Goal: Information Seeking & Learning: Learn about a topic

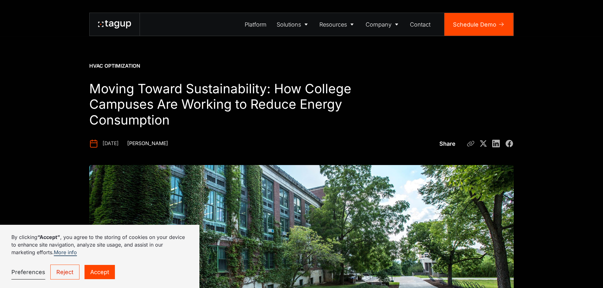
click at [98, 274] on link "Accept" at bounding box center [100, 272] width 30 height 14
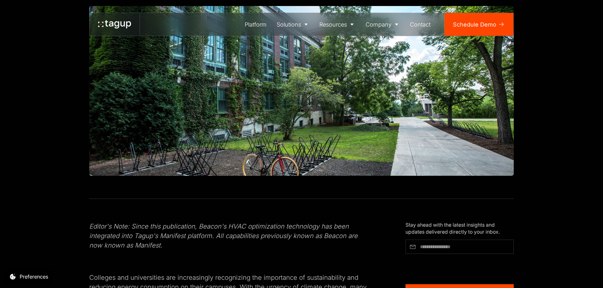
scroll to position [158, 0]
